Goal: Task Accomplishment & Management: Complete application form

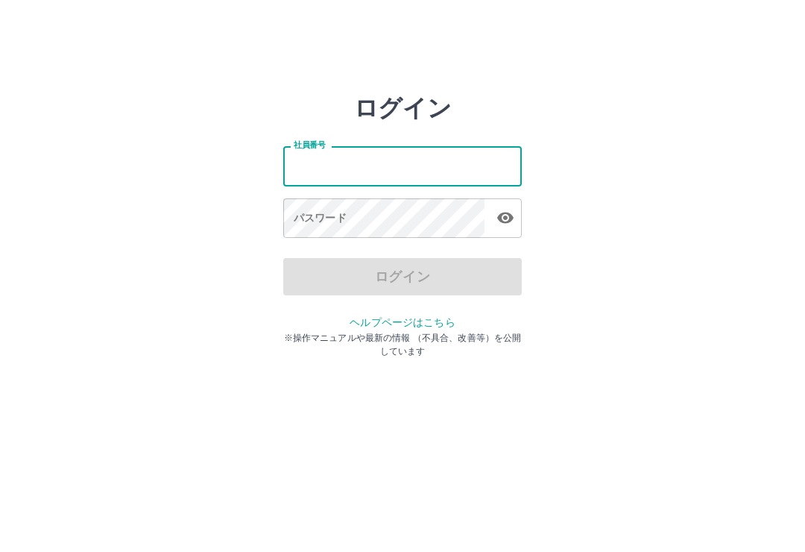
click at [479, 160] on input "社員番号" at bounding box center [402, 166] width 239 height 40
click at [482, 163] on input "社員番号" at bounding box center [402, 166] width 239 height 40
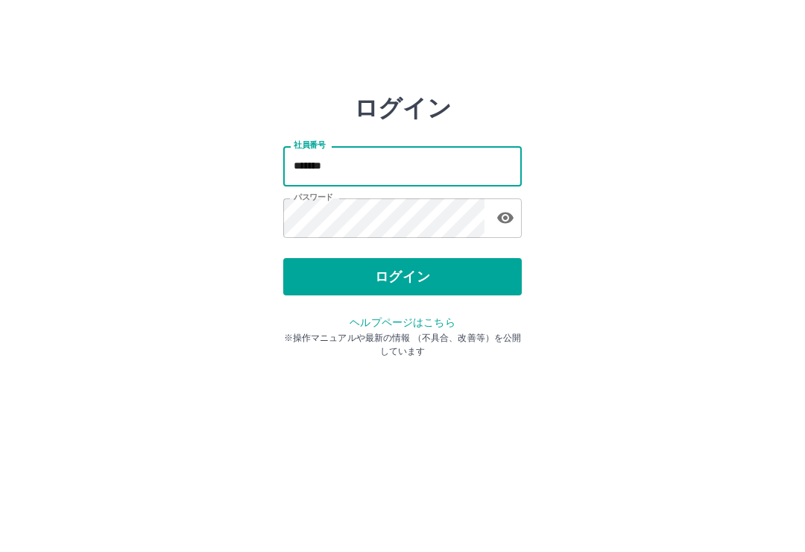
click at [500, 169] on input "*******" at bounding box center [402, 166] width 239 height 40
type input "*"
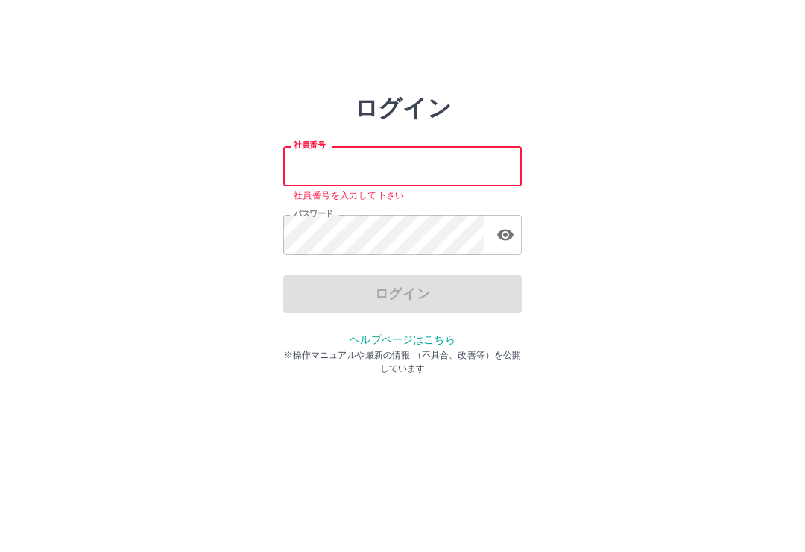
click at [466, 166] on input "社員番号" at bounding box center [402, 166] width 239 height 40
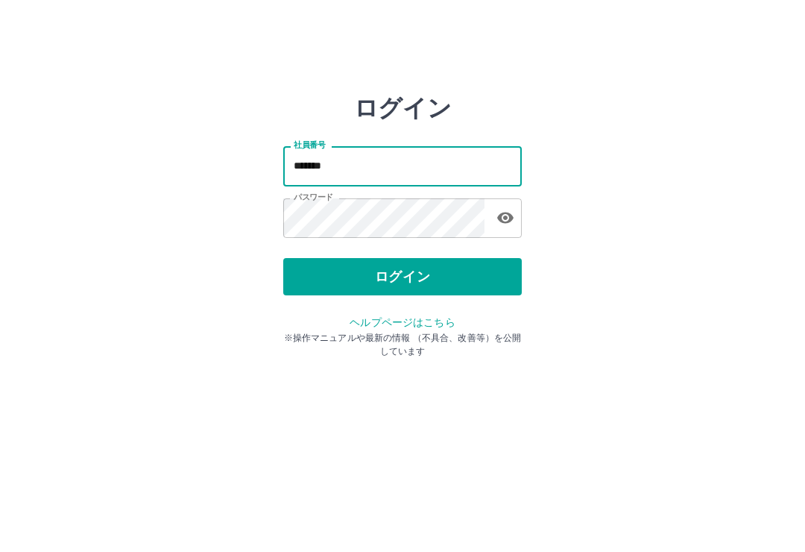
type input "*******"
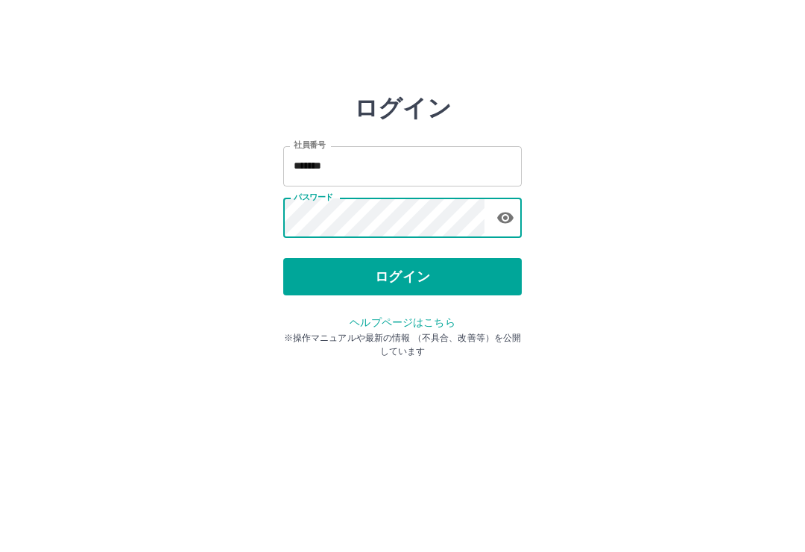
click at [429, 285] on button "ログイン" at bounding box center [402, 276] width 239 height 37
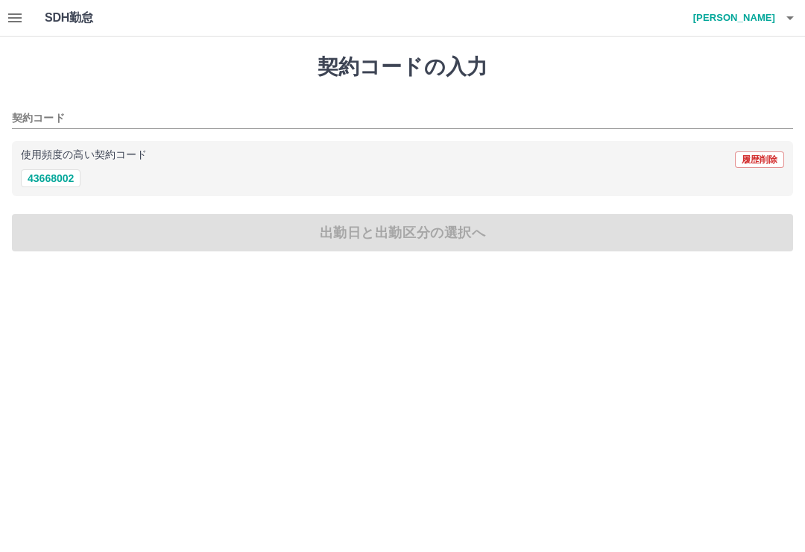
click at [44, 171] on button "43668002" at bounding box center [51, 178] width 60 height 18
type input "********"
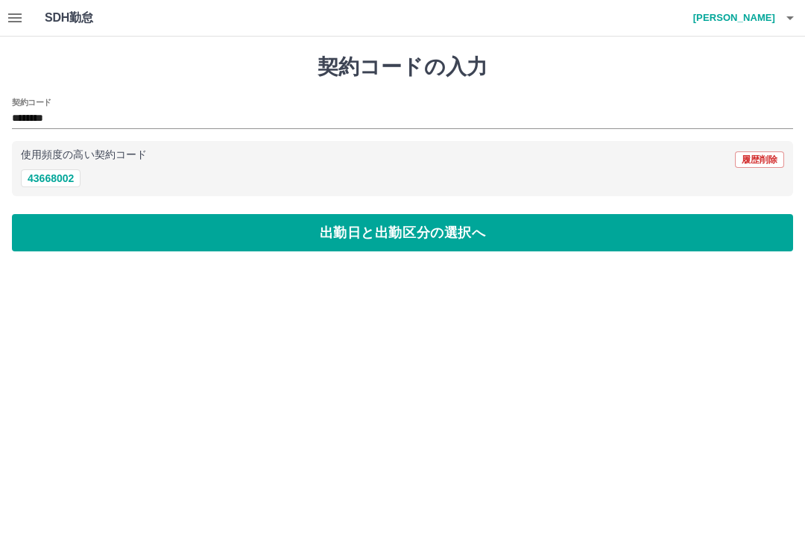
click at [435, 238] on button "出勤日と出勤区分の選択へ" at bounding box center [402, 232] width 781 height 37
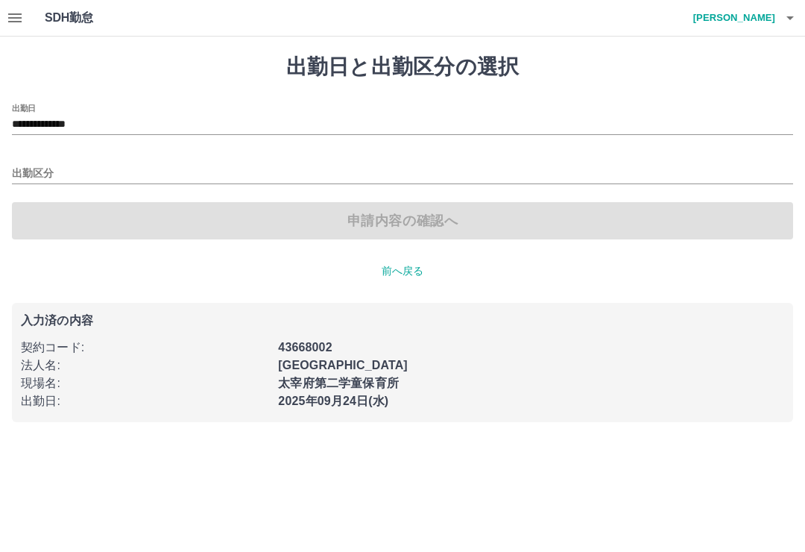
click at [411, 226] on div "申請内容の確認へ" at bounding box center [402, 220] width 781 height 37
click at [388, 153] on div "出勤区分" at bounding box center [402, 168] width 781 height 31
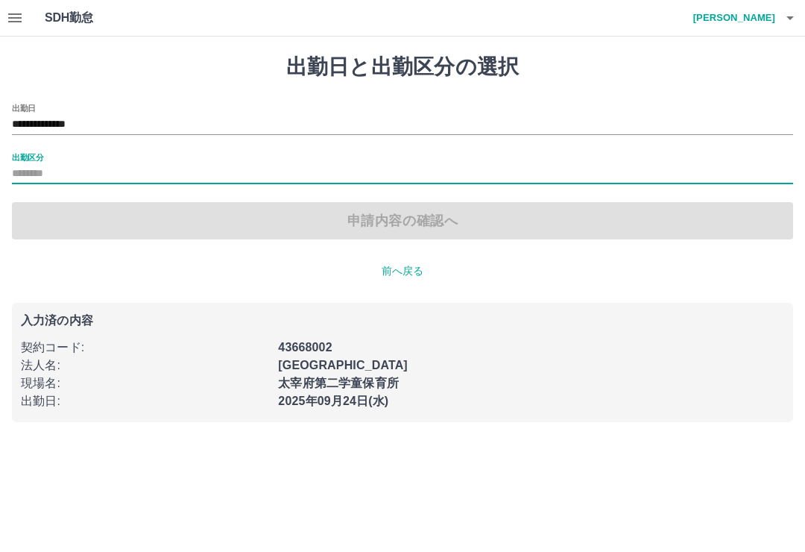
click at [415, 214] on div "申請内容の確認へ" at bounding box center [402, 220] width 781 height 37
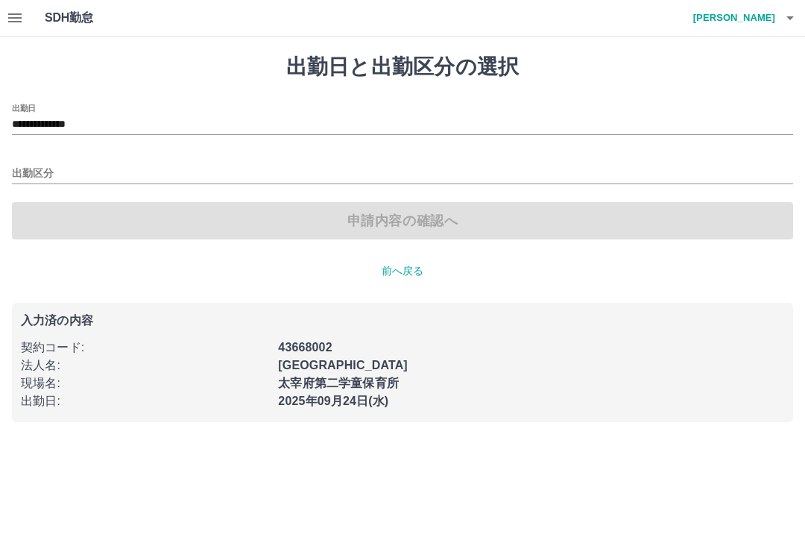
click at [398, 224] on div "申請内容の確認へ" at bounding box center [402, 220] width 781 height 37
click at [37, 168] on input "出勤区分" at bounding box center [402, 174] width 781 height 19
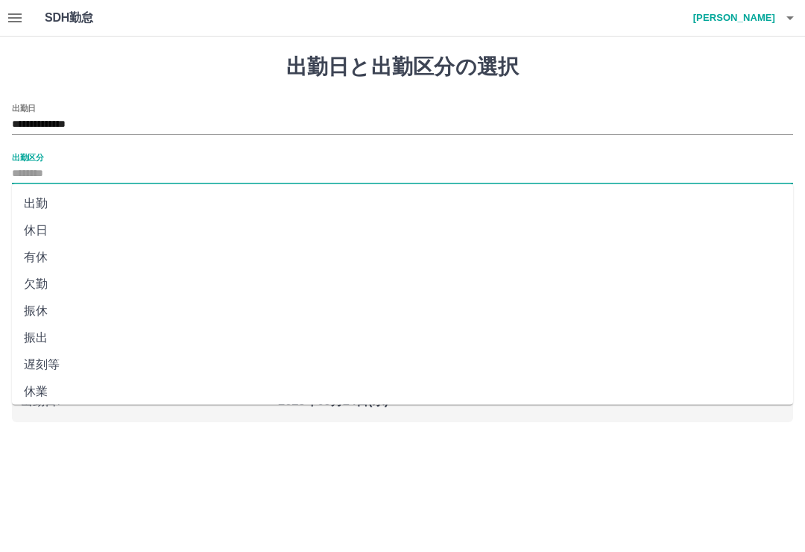
click at [22, 192] on li "出勤" at bounding box center [402, 203] width 781 height 27
type input "**"
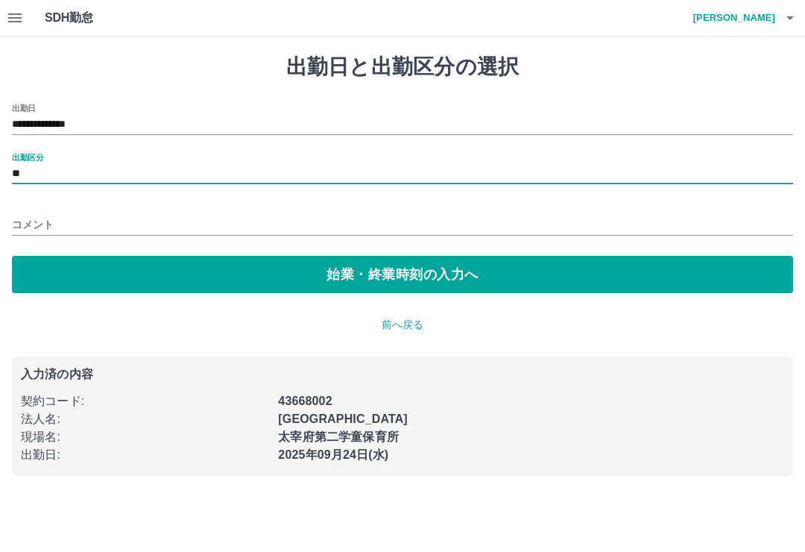
click at [421, 277] on button "始業・終業時刻の入力へ" at bounding box center [402, 274] width 781 height 37
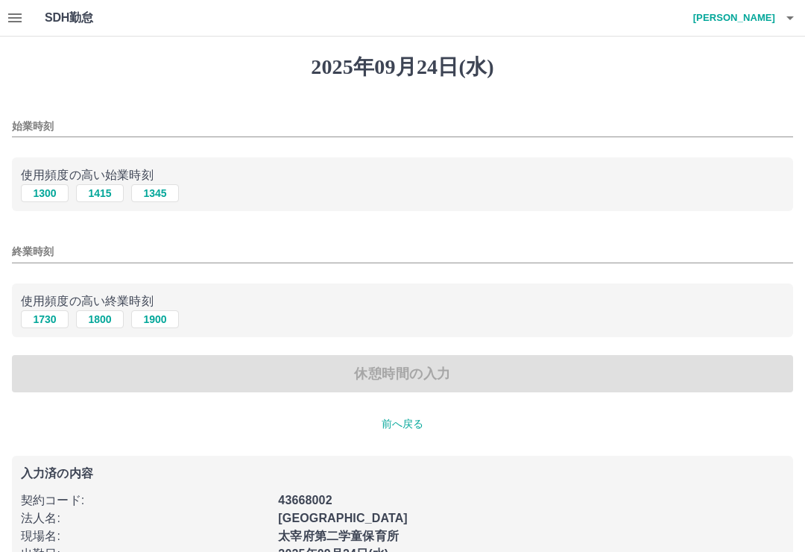
click at [131, 110] on div "始業時刻" at bounding box center [402, 122] width 781 height 36
click at [254, 181] on p "使用頻度の高い始業時刻" at bounding box center [403, 175] width 764 height 18
click at [418, 186] on div "1300 1415 1345" at bounding box center [403, 193] width 764 height 19
click at [65, 116] on input "始業時刻" at bounding box center [402, 127] width 781 height 22
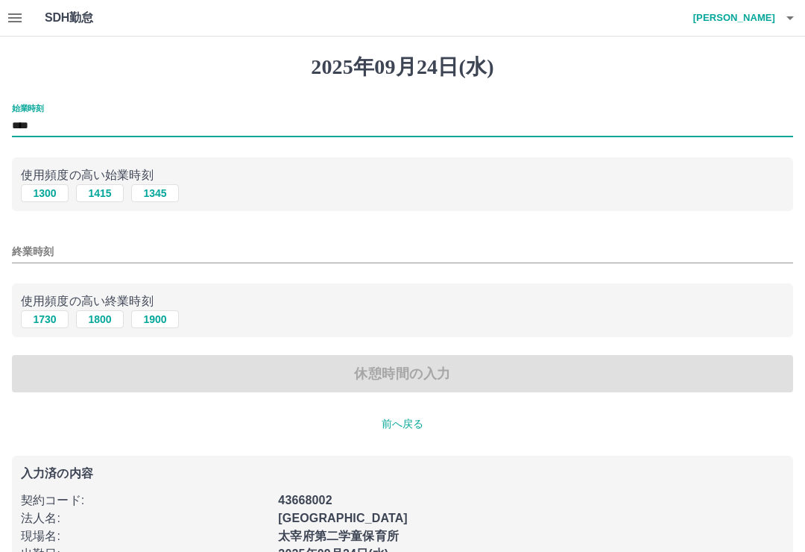
type input "****"
click at [402, 301] on p "使用頻度の高い終業時刻" at bounding box center [403, 301] width 764 height 18
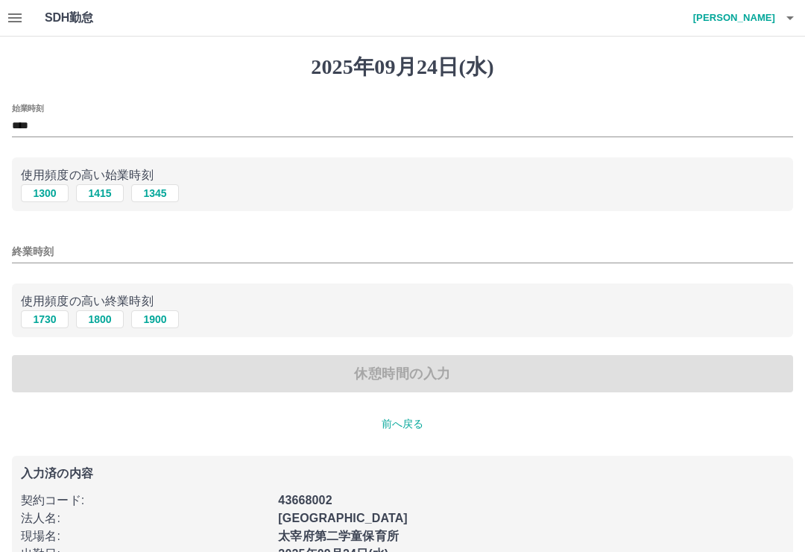
click at [400, 375] on div "休憩時間の入力" at bounding box center [402, 373] width 781 height 37
click at [39, 321] on button "1730" at bounding box center [45, 319] width 48 height 18
type input "****"
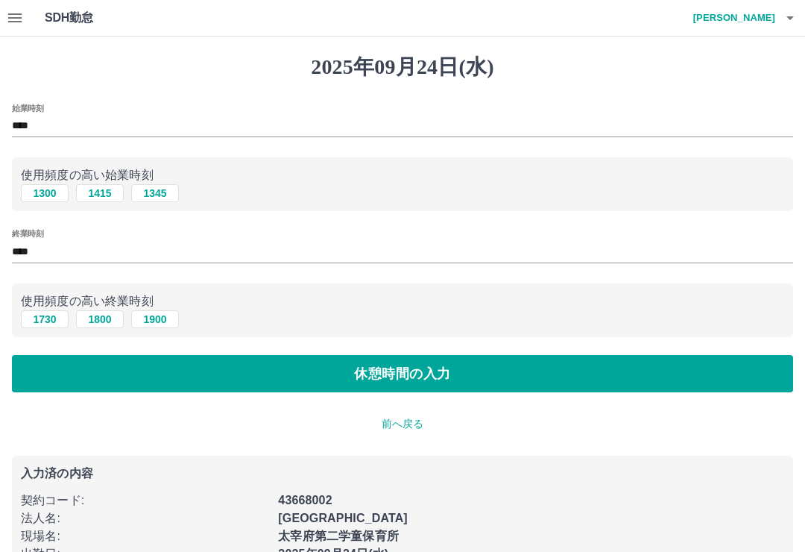
click at [434, 384] on button "休憩時間の入力" at bounding box center [402, 373] width 781 height 37
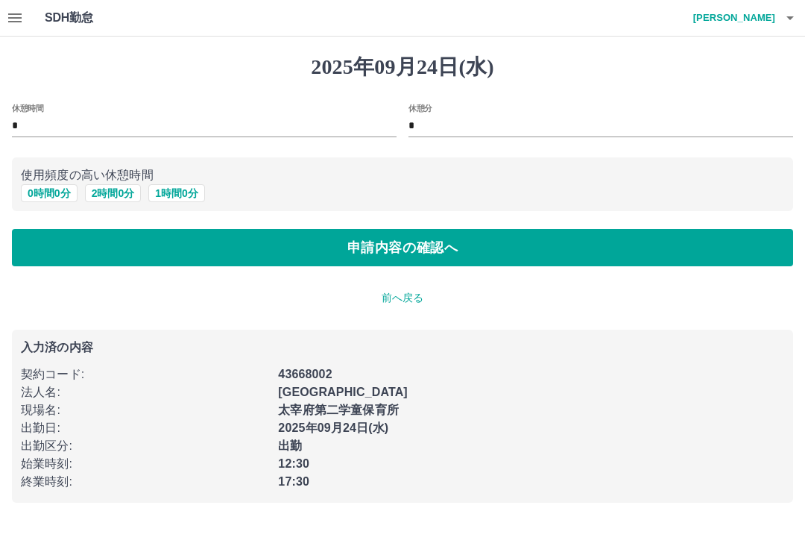
click at [416, 248] on button "申請内容の確認へ" at bounding box center [402, 247] width 781 height 37
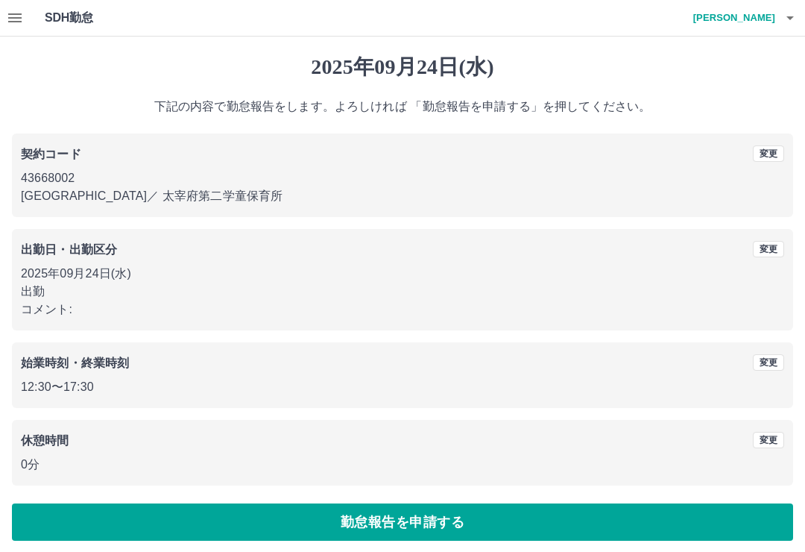
click at [553, 536] on button "勤怠報告を申請する" at bounding box center [402, 521] width 781 height 37
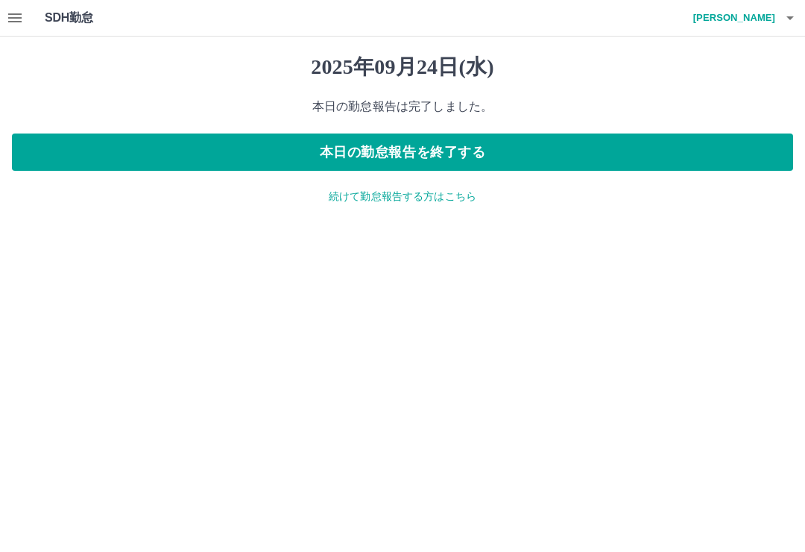
click at [765, 13] on h4 "吉岡　美佐子" at bounding box center [730, 18] width 89 height 36
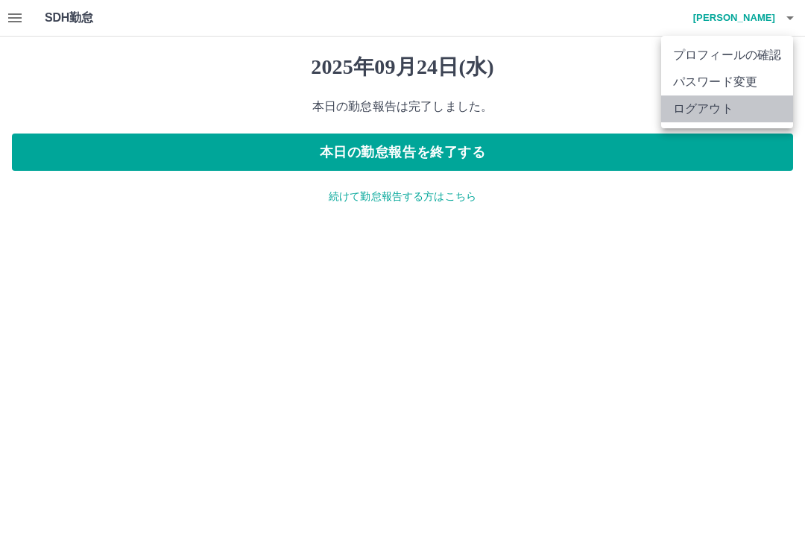
click at [703, 115] on li "ログアウト" at bounding box center [727, 108] width 132 height 27
